Goal: Complete application form

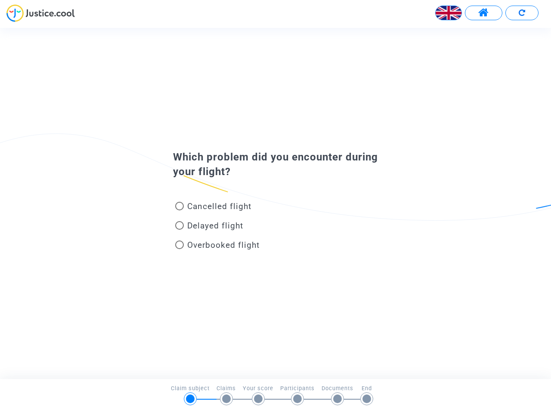
click at [449, 13] on img at bounding box center [449, 13] width 26 height 26
click at [484, 13] on span at bounding box center [484, 12] width 11 height 11
click at [522, 13] on div at bounding box center [275, 16] width 551 height 24
click at [276, 203] on div "Cancelled flight" at bounding box center [262, 208] width 190 height 19
click at [213, 208] on span "Cancelled flight" at bounding box center [219, 207] width 64 height 10
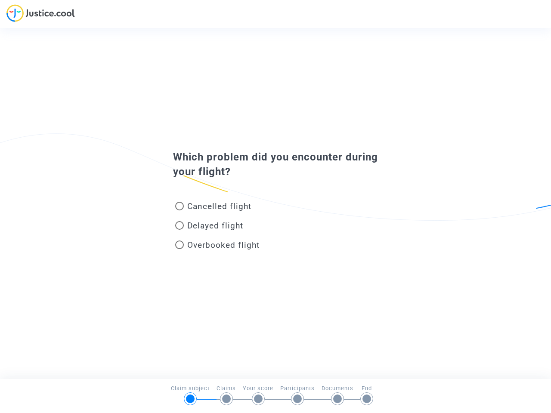
click at [180, 211] on input "Cancelled flight" at bounding box center [179, 211] width 0 height 0
radio input "true"
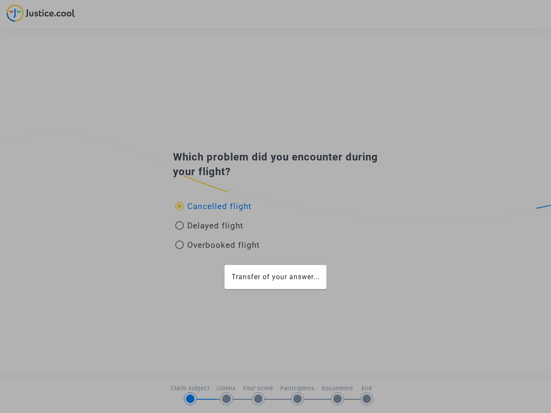
click at [213, 206] on div "Transfer of your answer..." at bounding box center [275, 206] width 551 height 413
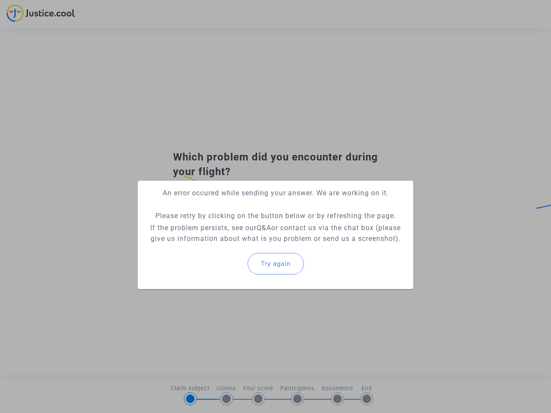
click at [209, 227] on p "If the problem persists, see our Q&A or contact us via the chat box (please giv…" at bounding box center [276, 234] width 262 height 22
click at [209, 226] on p "If the problem persists, see our Q&A or contact us via the chat box (please giv…" at bounding box center [276, 234] width 262 height 22
click at [218, 247] on div "Try again" at bounding box center [276, 264] width 262 height 37
click at [218, 245] on mat-card "An error occured while sending your answer. We are working on it. Please retry …" at bounding box center [276, 235] width 276 height 109
